Goal: Information Seeking & Learning: Learn about a topic

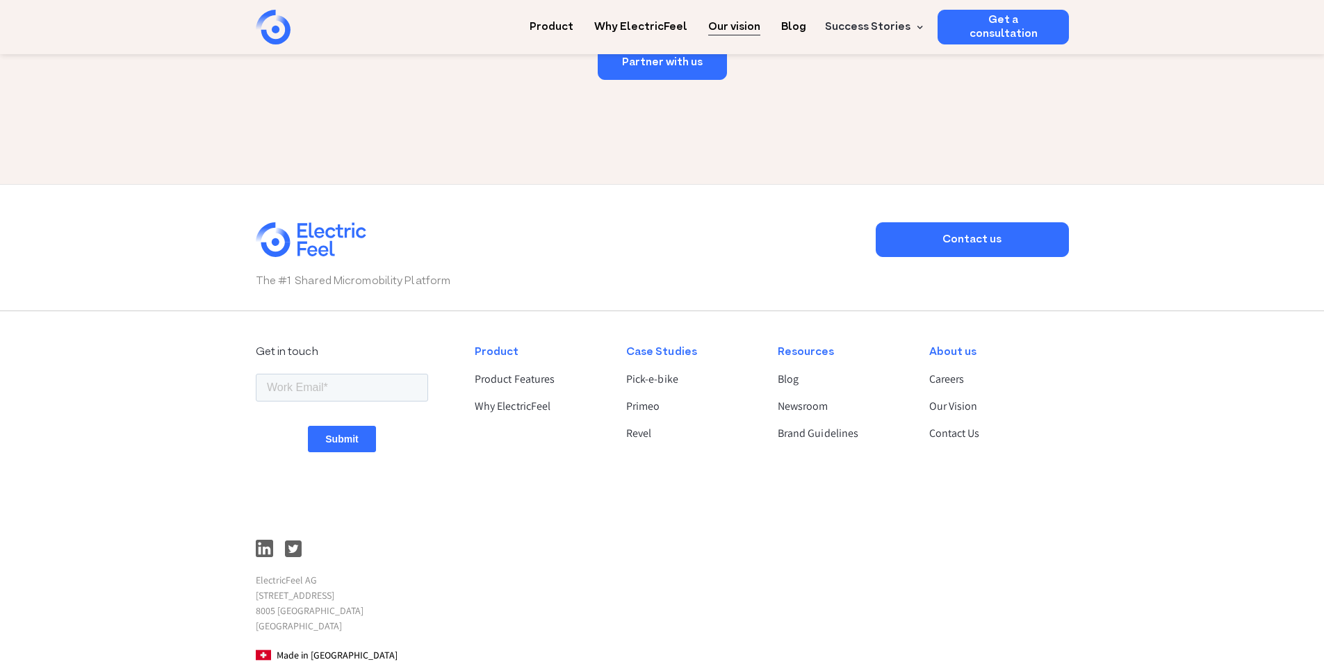
scroll to position [2341, 0]
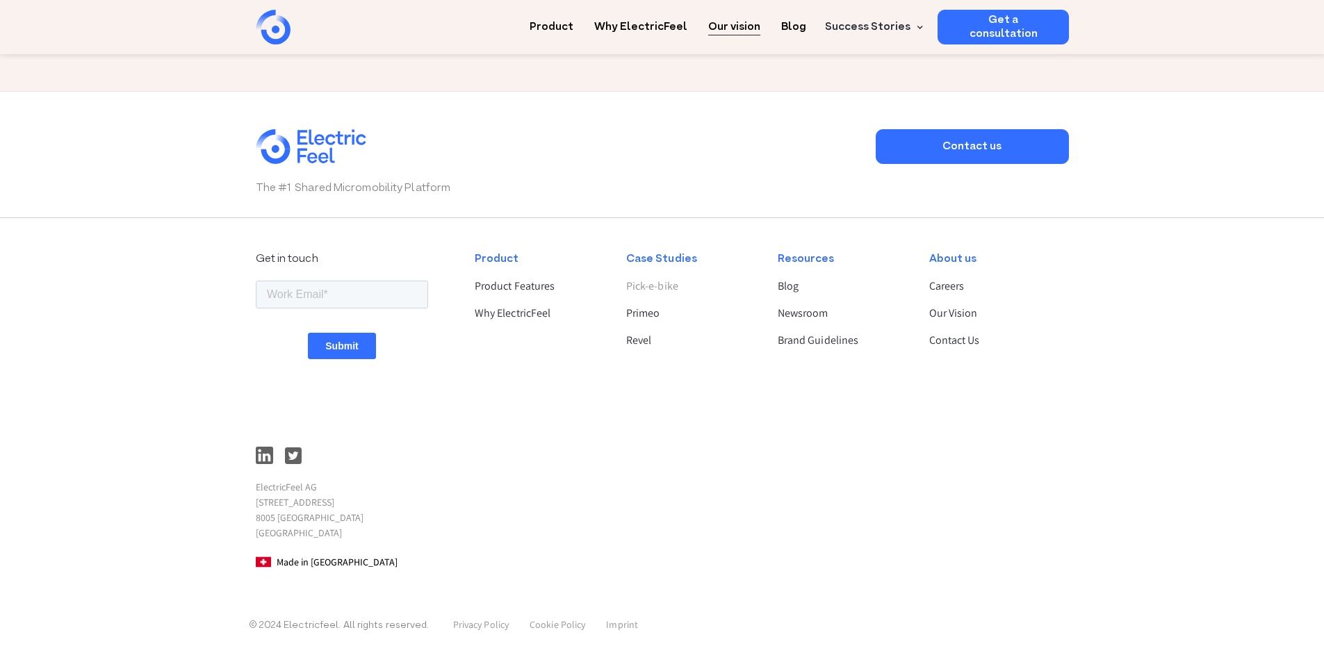
click at [650, 289] on link "Pick-e-bike" at bounding box center [690, 286] width 128 height 17
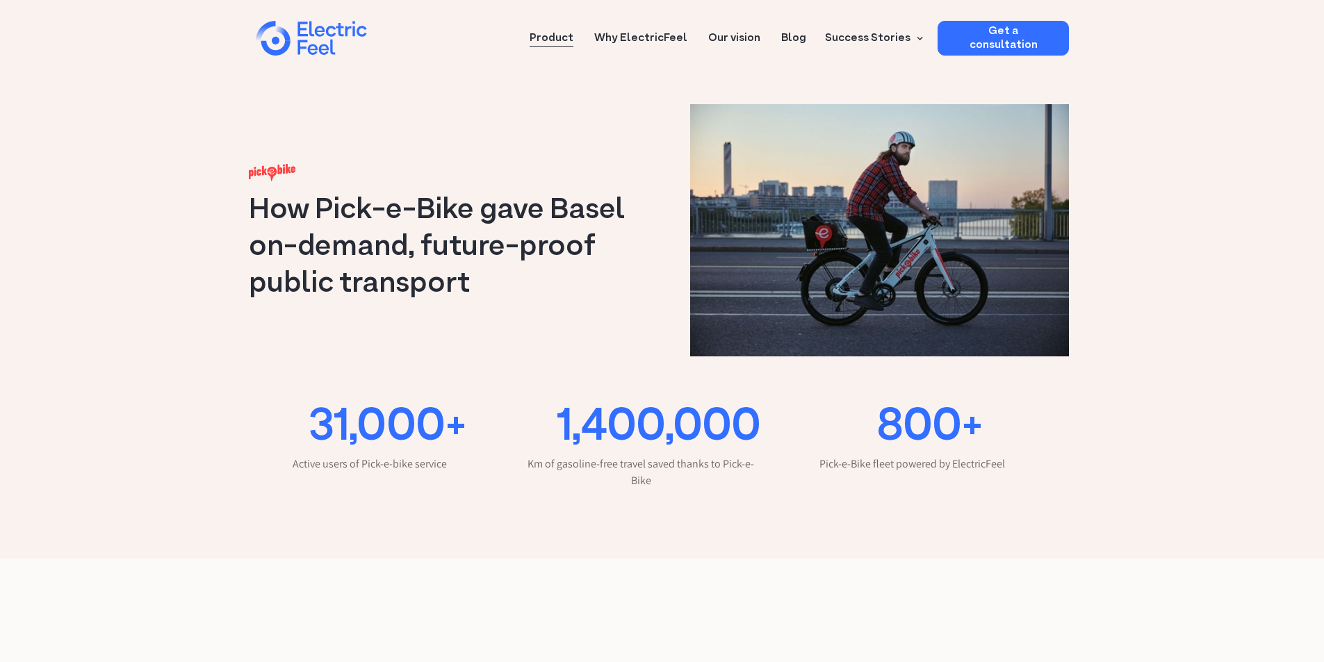
click at [563, 35] on link "Product" at bounding box center [552, 34] width 44 height 26
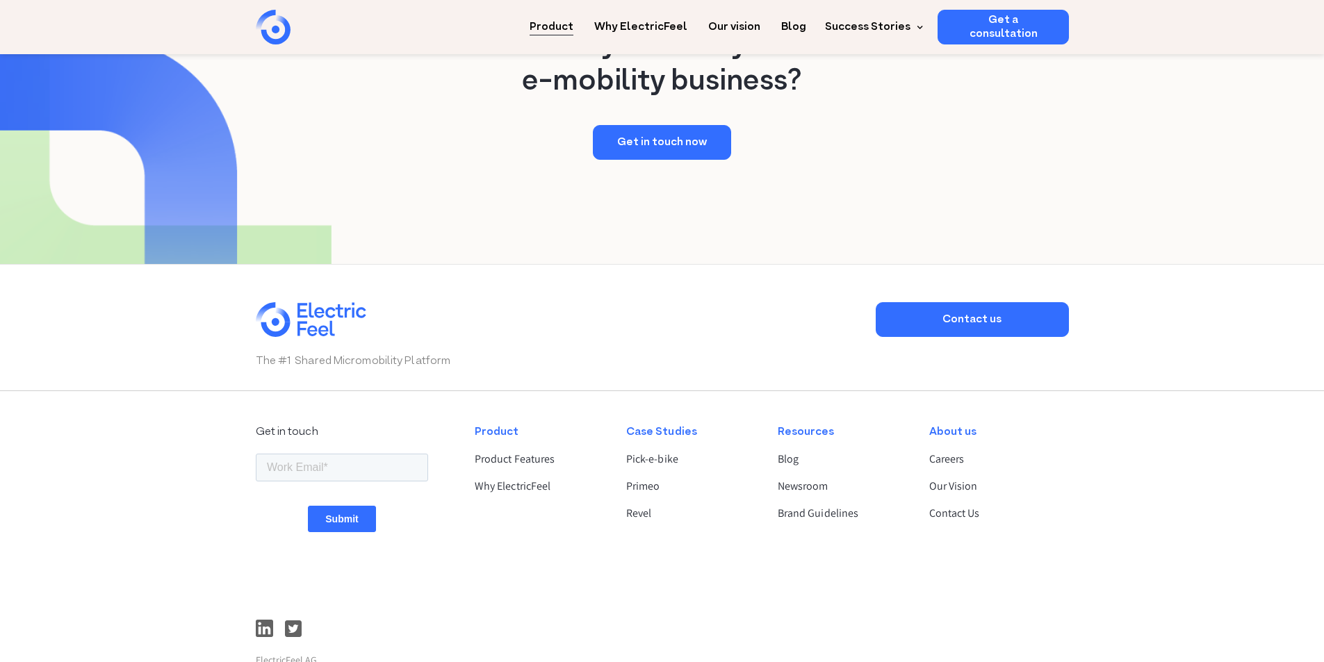
scroll to position [2464, 0]
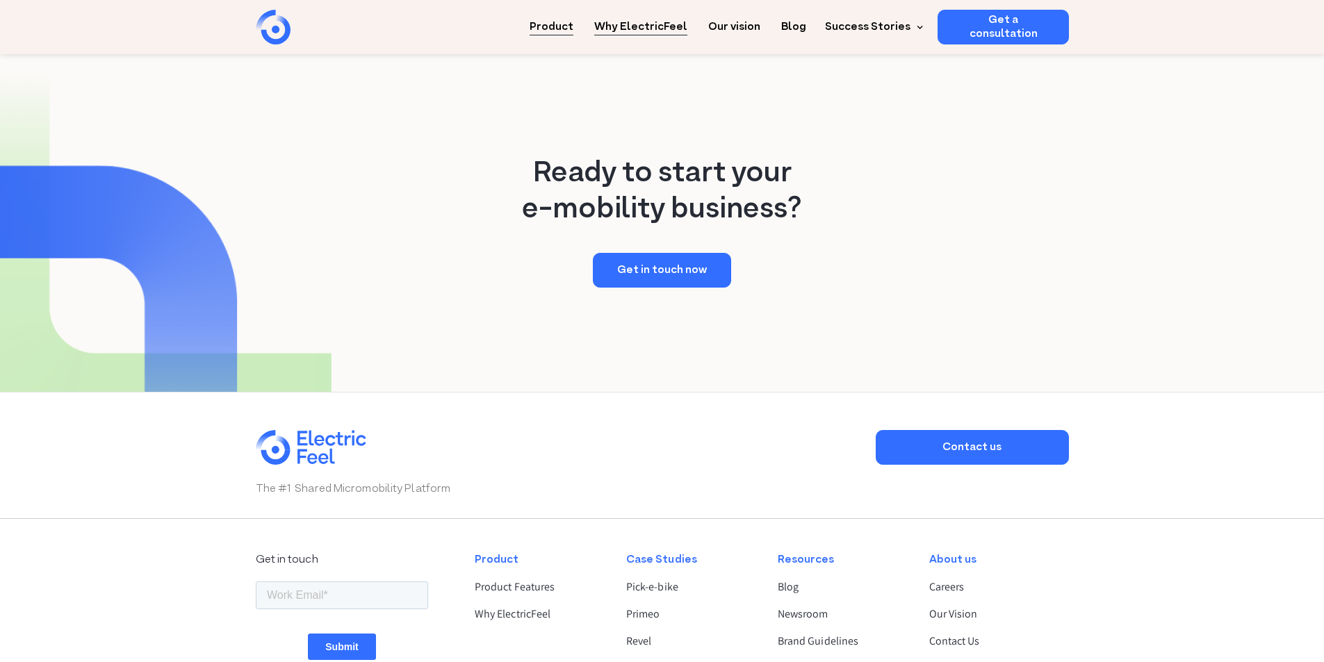
click at [670, 22] on link "Why ElectricFeel" at bounding box center [640, 23] width 93 height 26
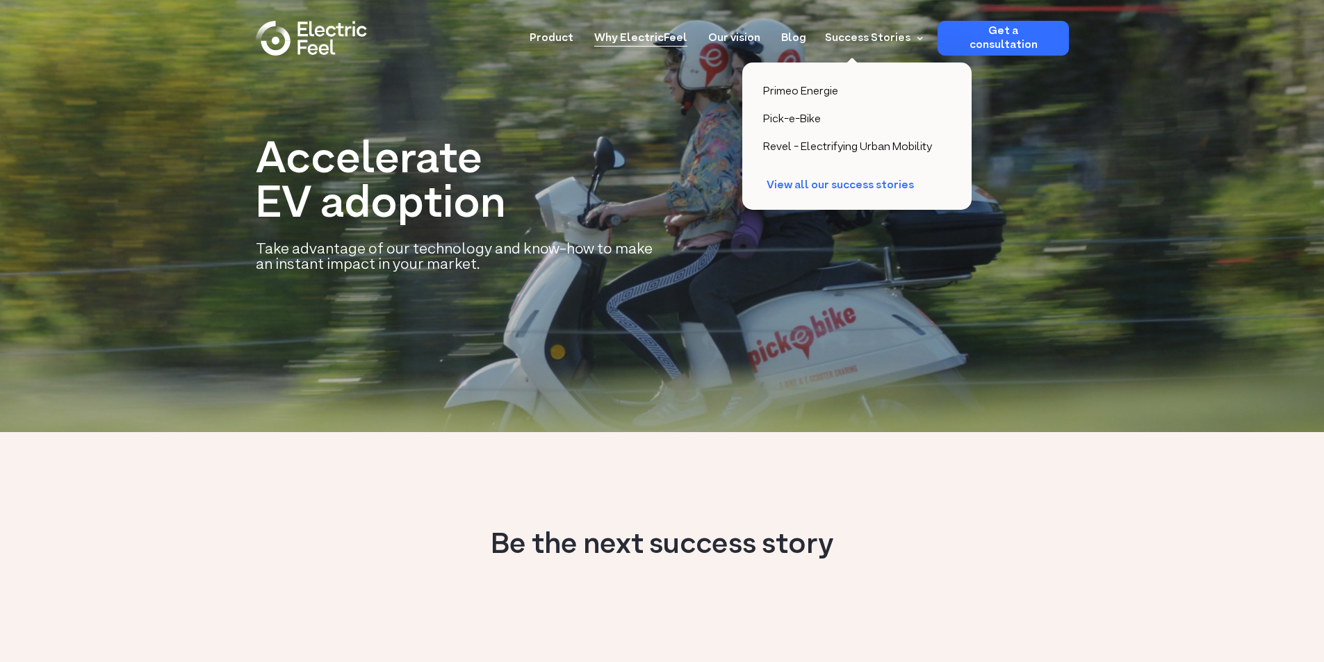
click at [853, 186] on div "View all our success stories" at bounding box center [846, 186] width 161 height 14
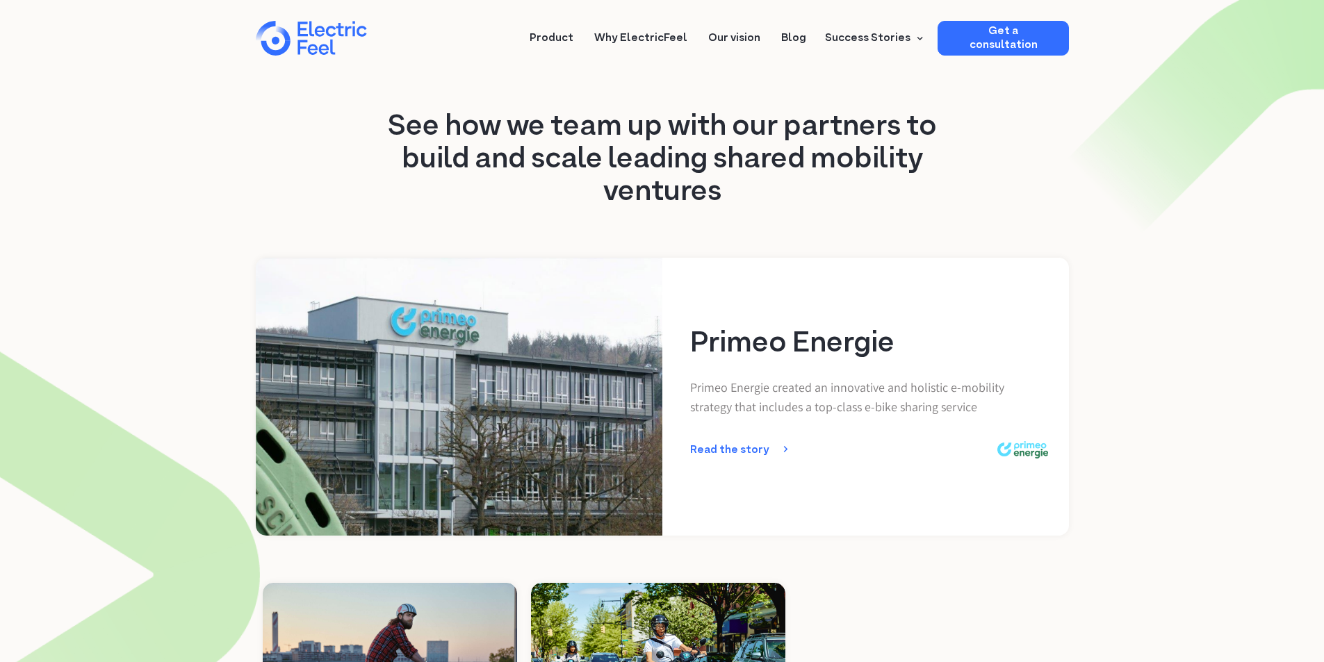
click at [322, 40] on div "home" at bounding box center [334, 40] width 83 height 42
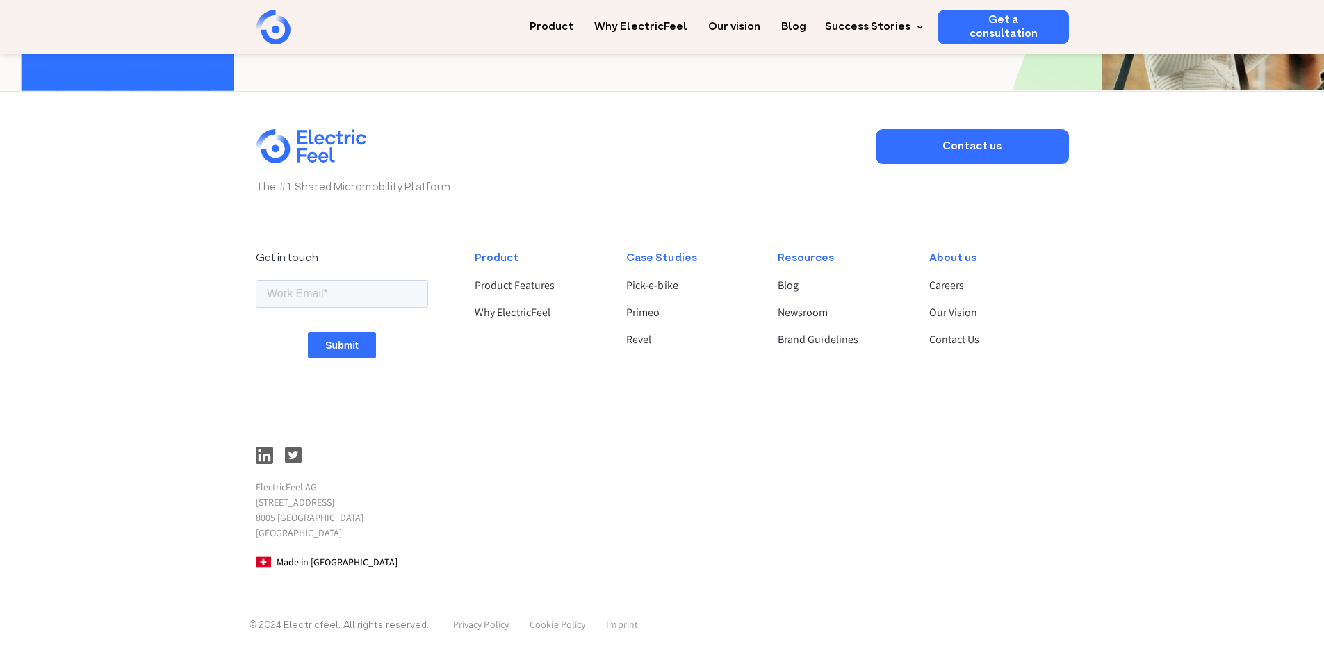
scroll to position [3659, 0]
click at [573, 19] on link "Product" at bounding box center [552, 23] width 44 height 26
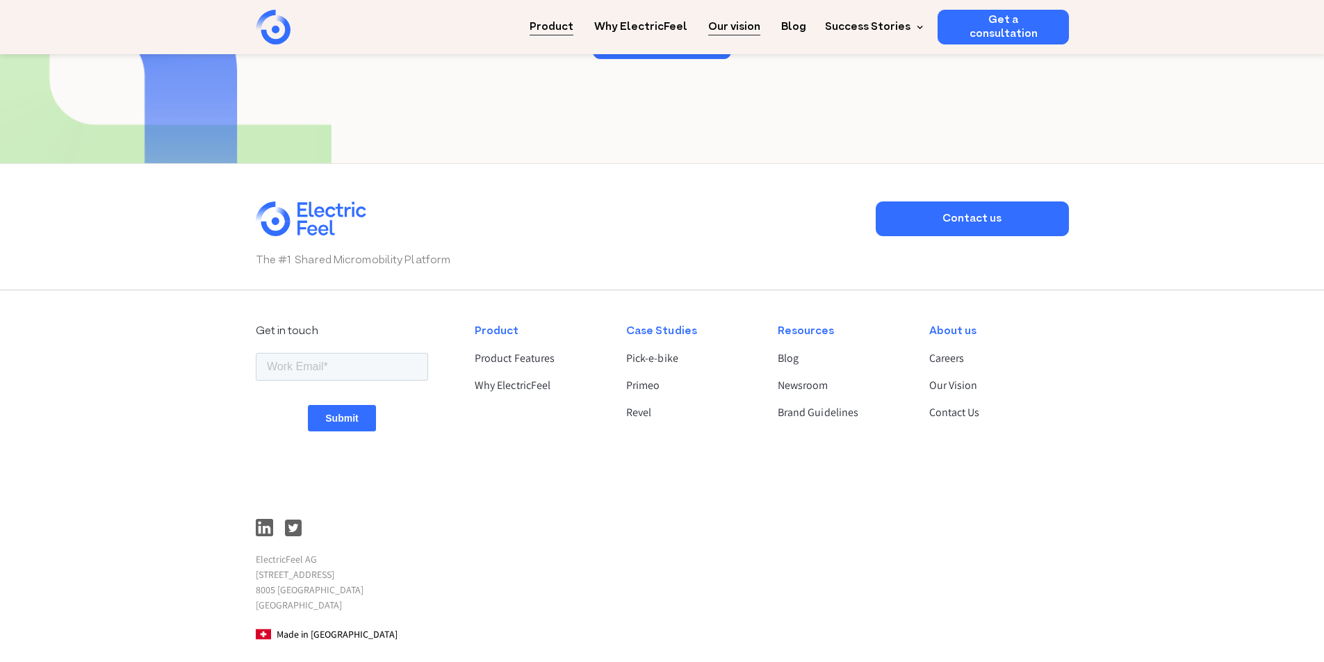
scroll to position [2696, 0]
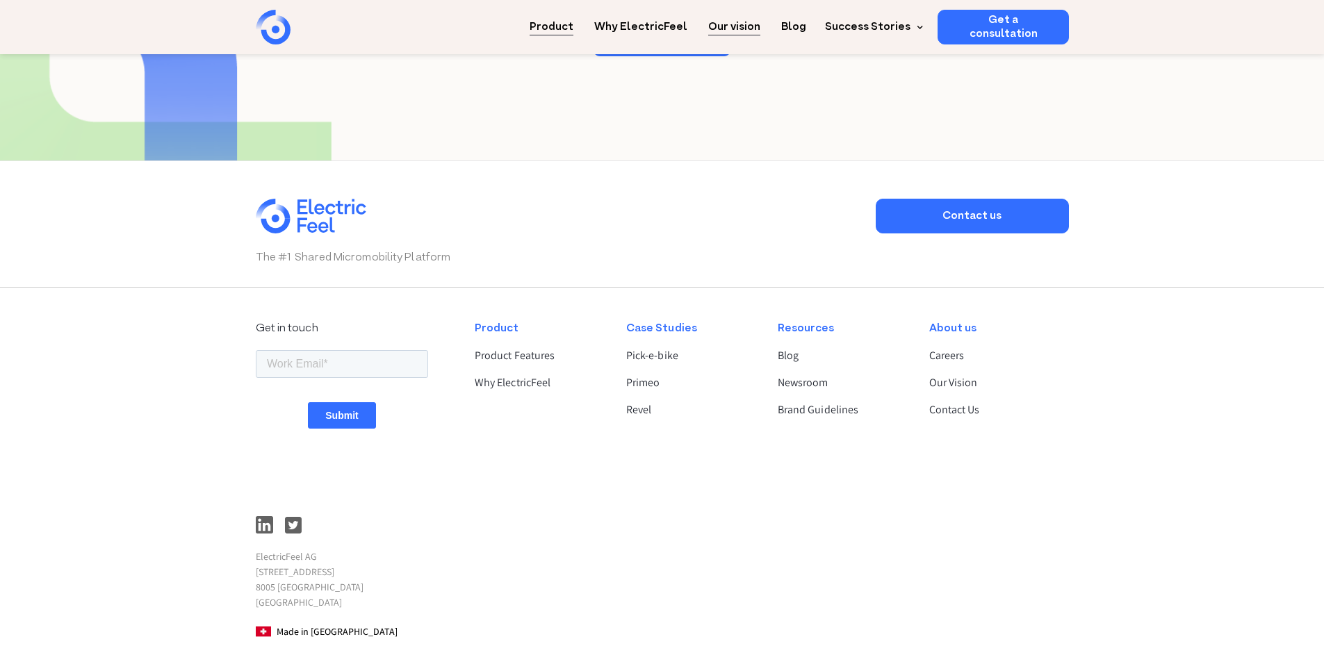
click at [739, 33] on link "Our vision" at bounding box center [734, 23] width 52 height 26
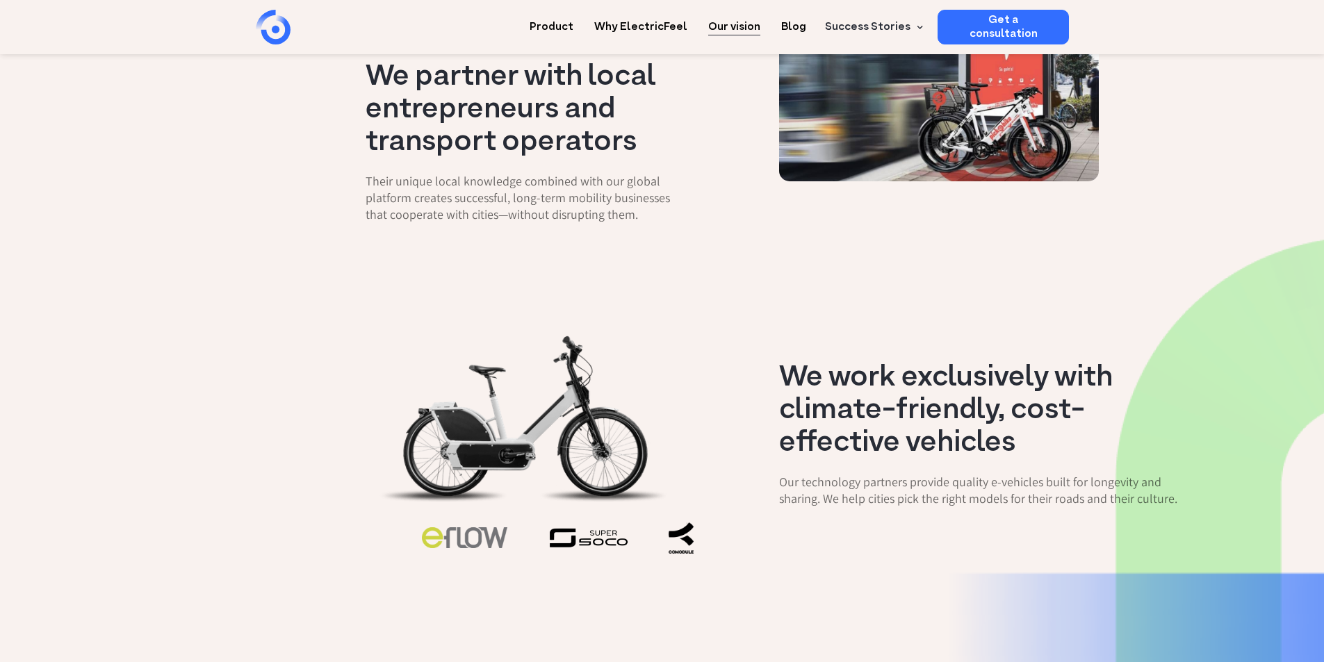
scroll to position [1158, 0]
